Goal: Task Accomplishment & Management: Complete application form

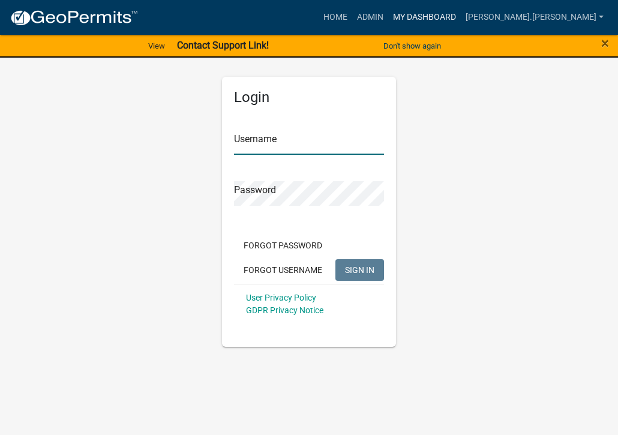
type input "[PERSON_NAME].[PERSON_NAME]"
click at [461, 16] on link "My Dashboard" at bounding box center [424, 17] width 73 height 23
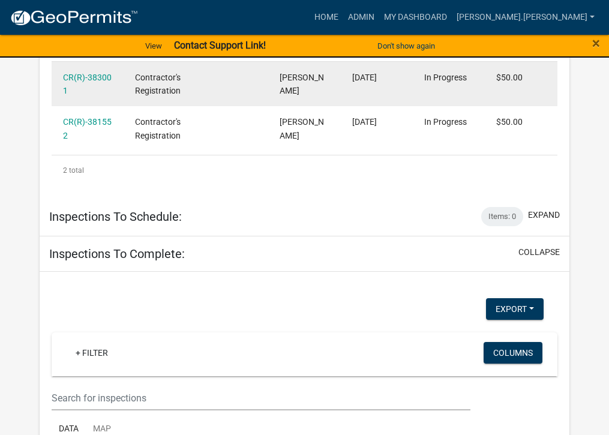
scroll to position [3337, 0]
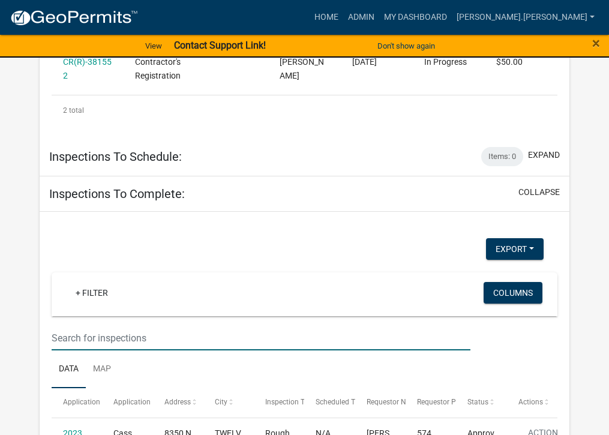
click at [184, 326] on input "text" at bounding box center [261, 338] width 419 height 25
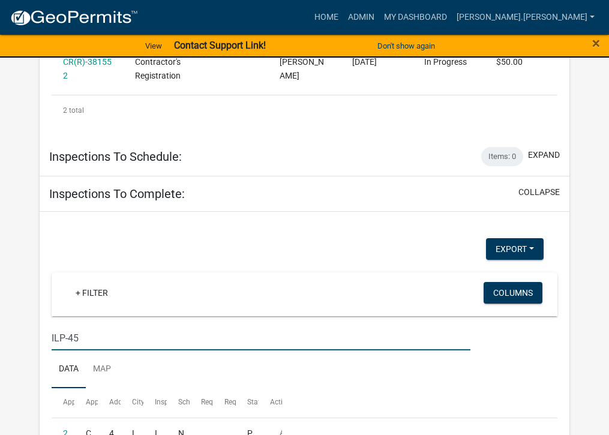
click at [89, 326] on input "ILP-45" at bounding box center [261, 338] width 419 height 25
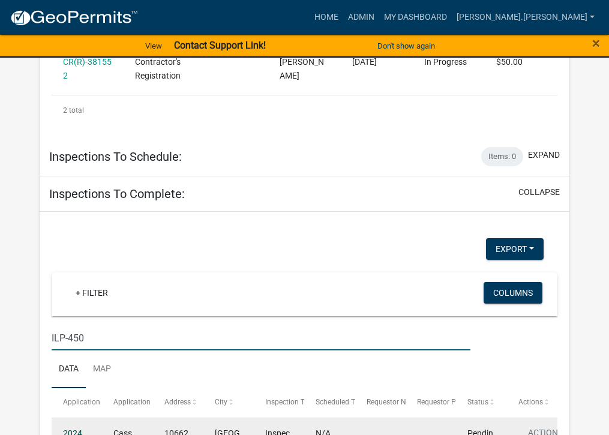
type input "ILP-450"
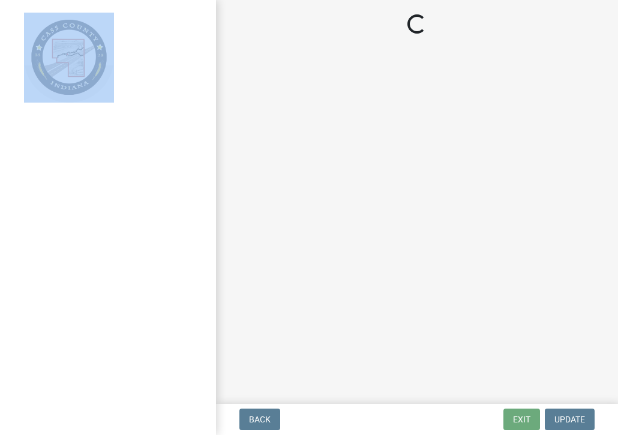
select select "baa4a543-a046-499c-bd40-1ac368eec85c"
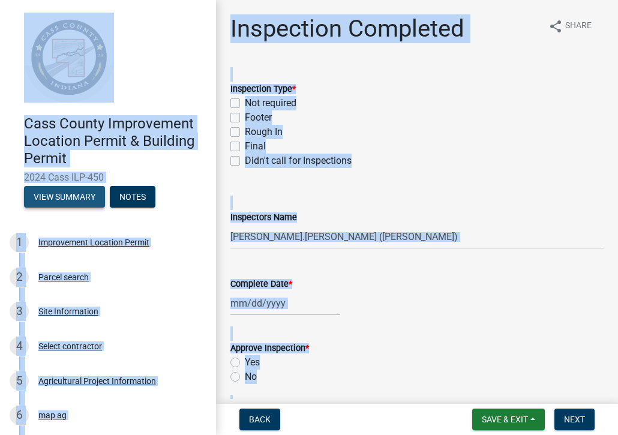
click at [79, 195] on button "View Summary" at bounding box center [64, 197] width 81 height 22
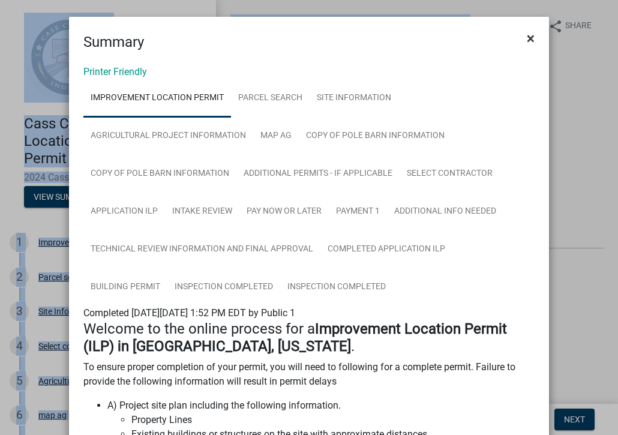
click at [527, 38] on span "×" at bounding box center [531, 38] width 8 height 17
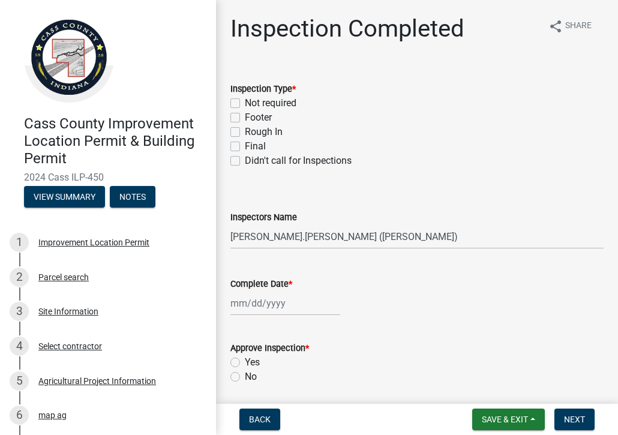
click at [245, 144] on label "Final" at bounding box center [255, 146] width 21 height 14
click at [245, 144] on input "Final" at bounding box center [249, 143] width 8 height 8
checkbox input "true"
checkbox input "false"
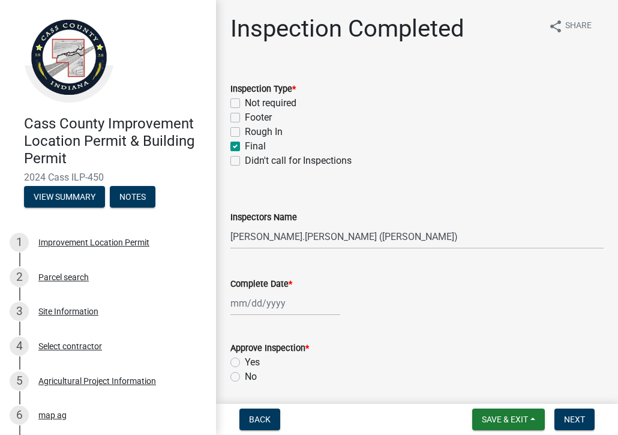
checkbox input "false"
checkbox input "true"
checkbox input "false"
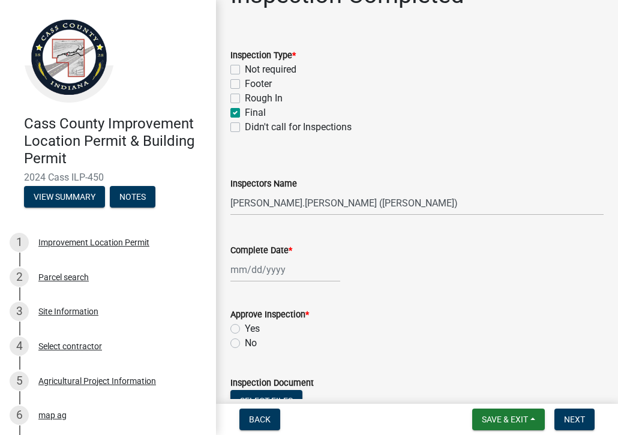
scroll to position [60, 0]
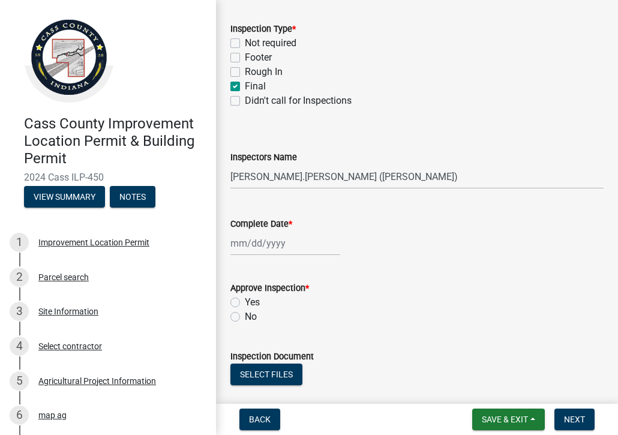
click at [288, 239] on div at bounding box center [286, 243] width 110 height 25
select select "9"
select select "2025"
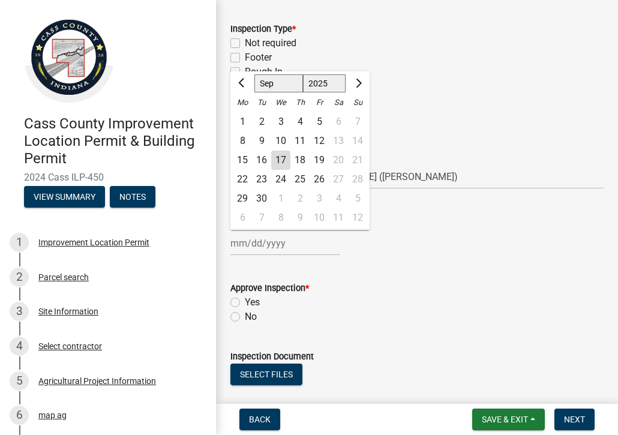
click at [286, 160] on div "17" at bounding box center [280, 160] width 19 height 19
type input "[DATE]"
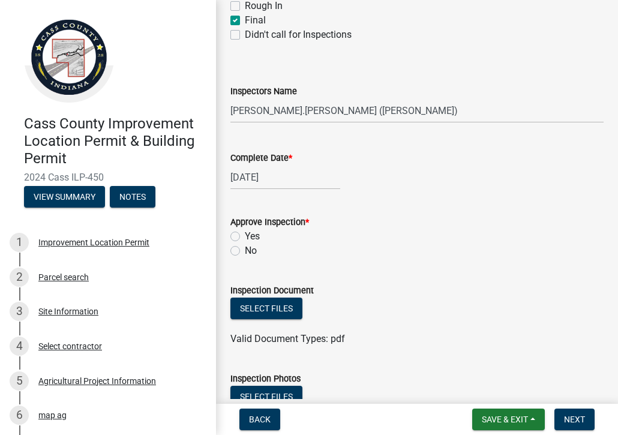
scroll to position [180, 0]
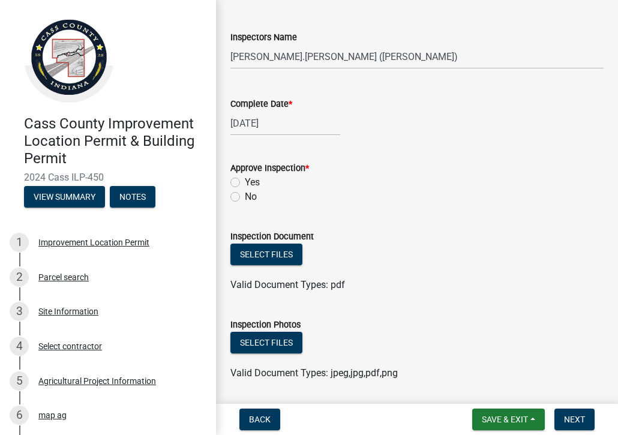
click at [245, 181] on label "Yes" at bounding box center [252, 182] width 15 height 14
click at [245, 181] on input "Yes" at bounding box center [249, 179] width 8 height 8
radio input "true"
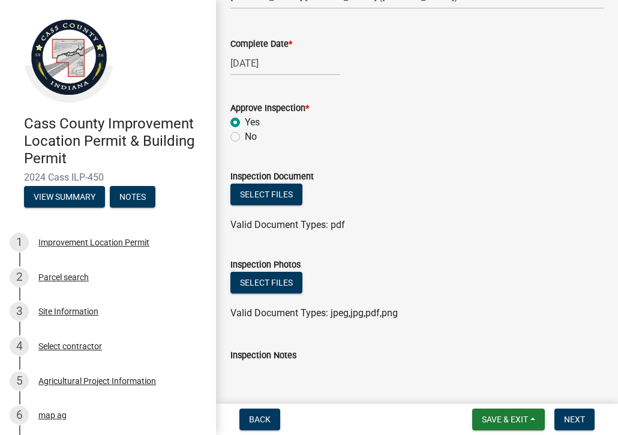
scroll to position [300, 0]
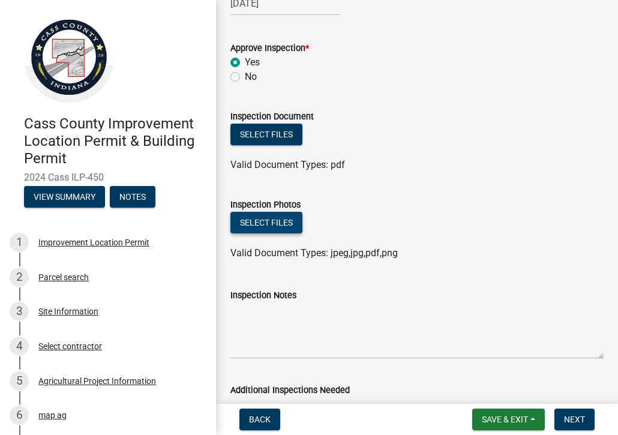
click at [270, 220] on button "Select files" at bounding box center [267, 223] width 72 height 22
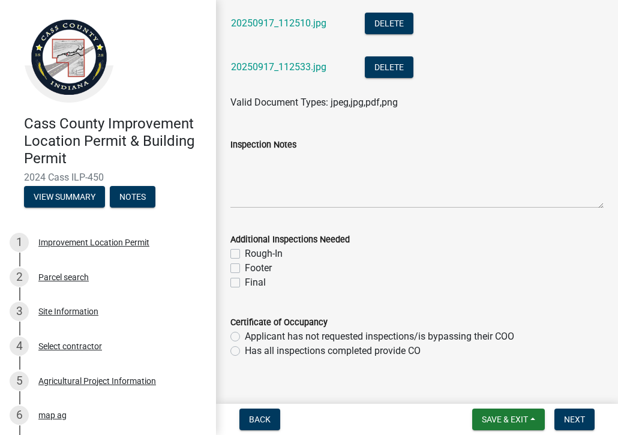
scroll to position [1037, 0]
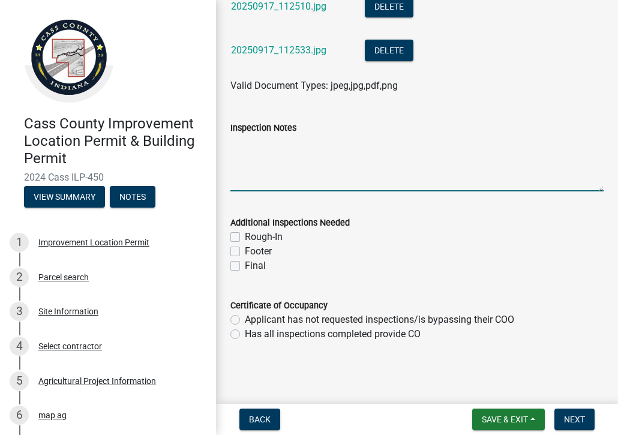
click at [273, 160] on textarea "Inspection Notes" at bounding box center [417, 163] width 373 height 56
drag, startPoint x: 375, startPoint y: 142, endPoint x: 382, endPoint y: 171, distance: 29.6
click at [375, 143] on textarea "Shop area done walls and ceiling" at bounding box center [417, 163] width 373 height 56
click at [390, 142] on textarea "Shop area done walls and ceiling" at bounding box center [417, 163] width 373 height 56
click at [450, 143] on textarea "Shop area done walls and ceiling. Parts room done." at bounding box center [417, 163] width 373 height 56
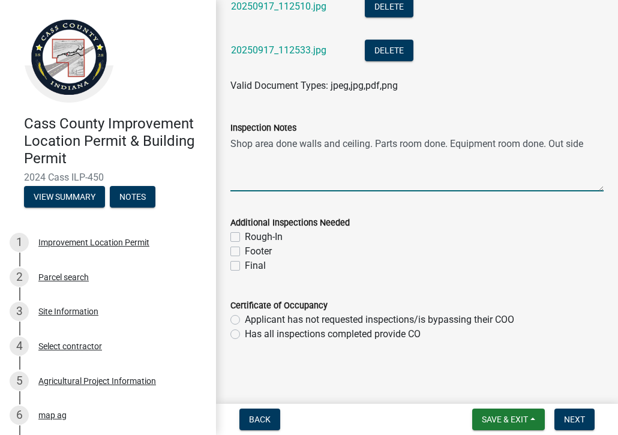
click at [252, 172] on textarea "Shop area done walls and ceiling. Parts room done. Equipment room done. Out side" at bounding box center [417, 163] width 373 height 56
click at [590, 145] on textarea "Shop area done walls and ceiling. Parts room done. Equipment room done. Out side" at bounding box center [417, 163] width 373 height 56
type textarea "Shop area done walls and ceiling. Parts room done. Equipment room done. Outside…"
click at [245, 334] on label "Has all inspections completed provide CO" at bounding box center [333, 334] width 176 height 14
click at [245, 334] on input "Has all inspections completed provide CO" at bounding box center [249, 331] width 8 height 8
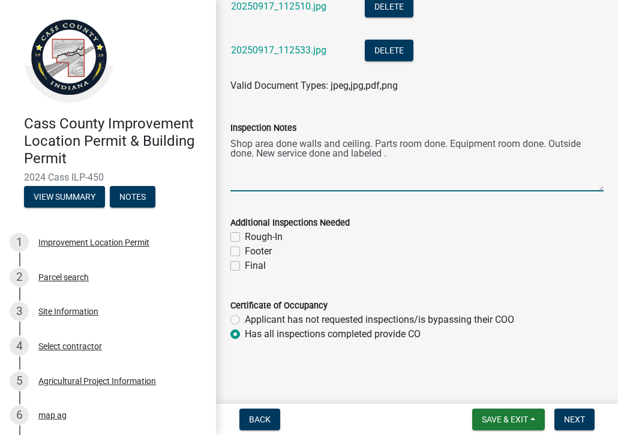
radio input "true"
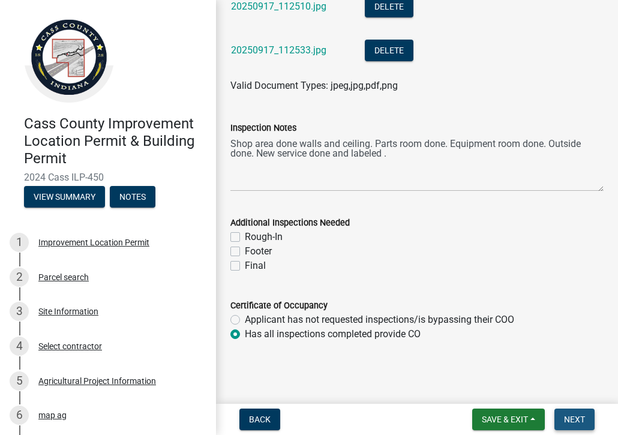
click at [572, 418] on span "Next" at bounding box center [574, 420] width 21 height 10
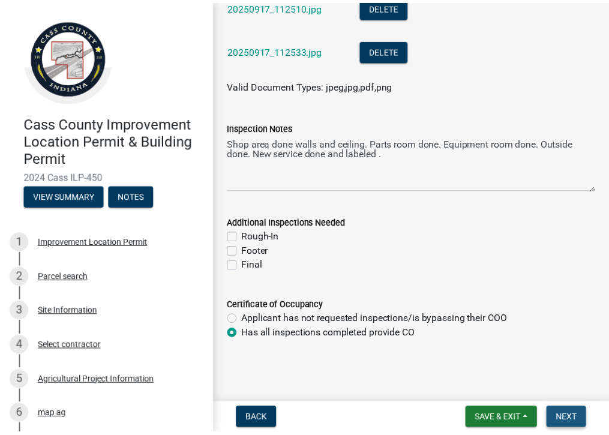
scroll to position [0, 0]
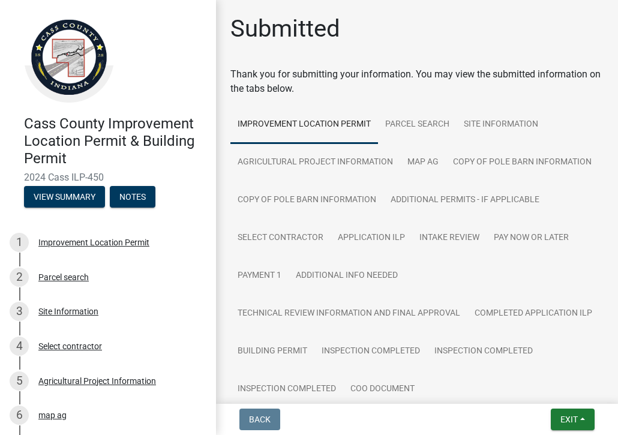
click at [343, 387] on link "Inspection Completed" at bounding box center [287, 389] width 113 height 38
click at [343, 385] on link "Inspection Completed" at bounding box center [287, 389] width 113 height 38
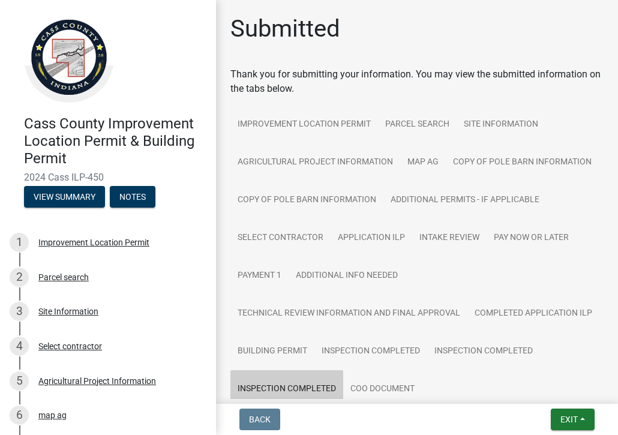
click at [343, 384] on link "Inspection Completed" at bounding box center [287, 389] width 113 height 38
click at [343, 389] on link "Inspection Completed" at bounding box center [287, 389] width 113 height 38
click at [343, 388] on link "Inspection Completed" at bounding box center [287, 389] width 113 height 38
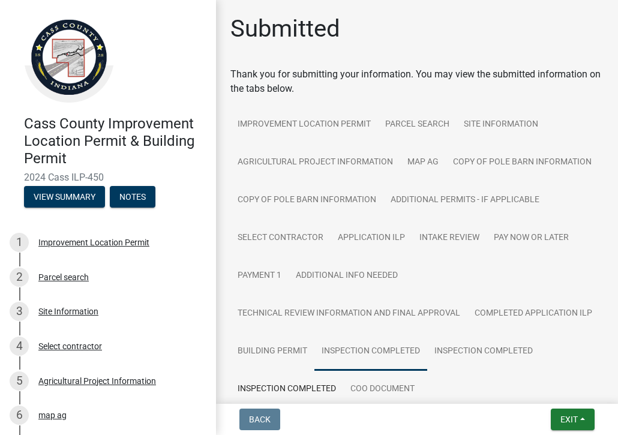
click at [427, 348] on link "Inspection Completed" at bounding box center [371, 352] width 113 height 38
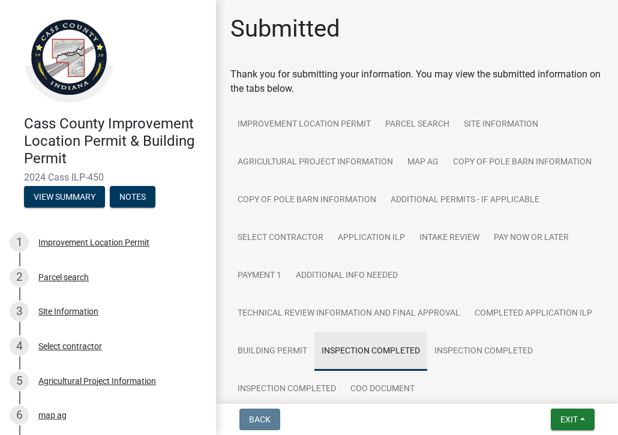
click at [427, 348] on link "Inspection Completed" at bounding box center [371, 352] width 113 height 38
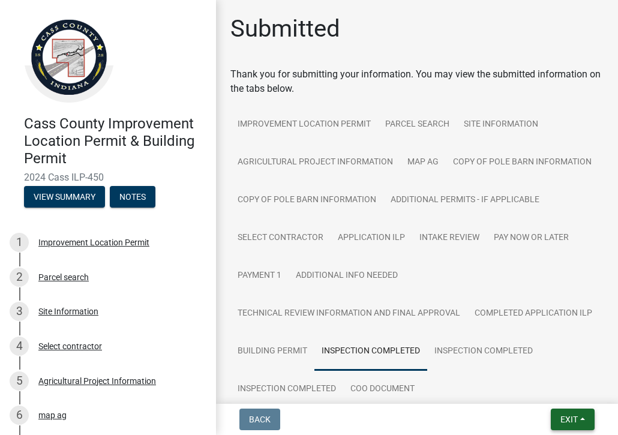
click at [573, 415] on span "Exit" at bounding box center [569, 420] width 17 height 10
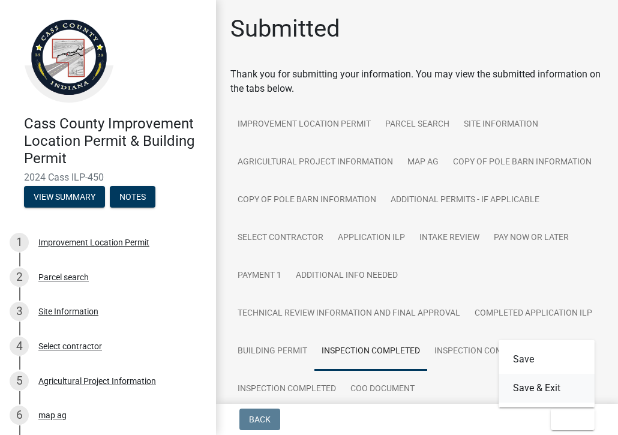
click at [539, 387] on button "Save & Exit" at bounding box center [547, 388] width 96 height 29
